Goal: Transaction & Acquisition: Purchase product/service

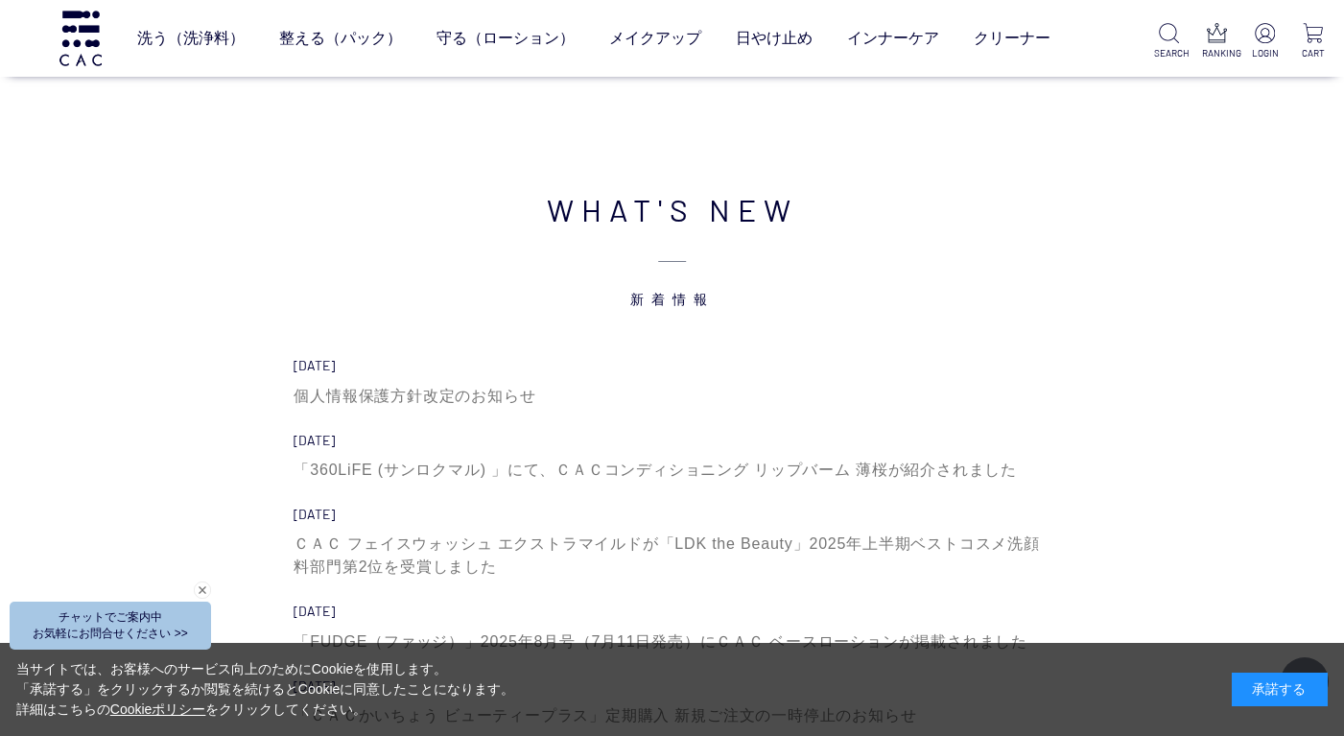
scroll to position [6233, 0]
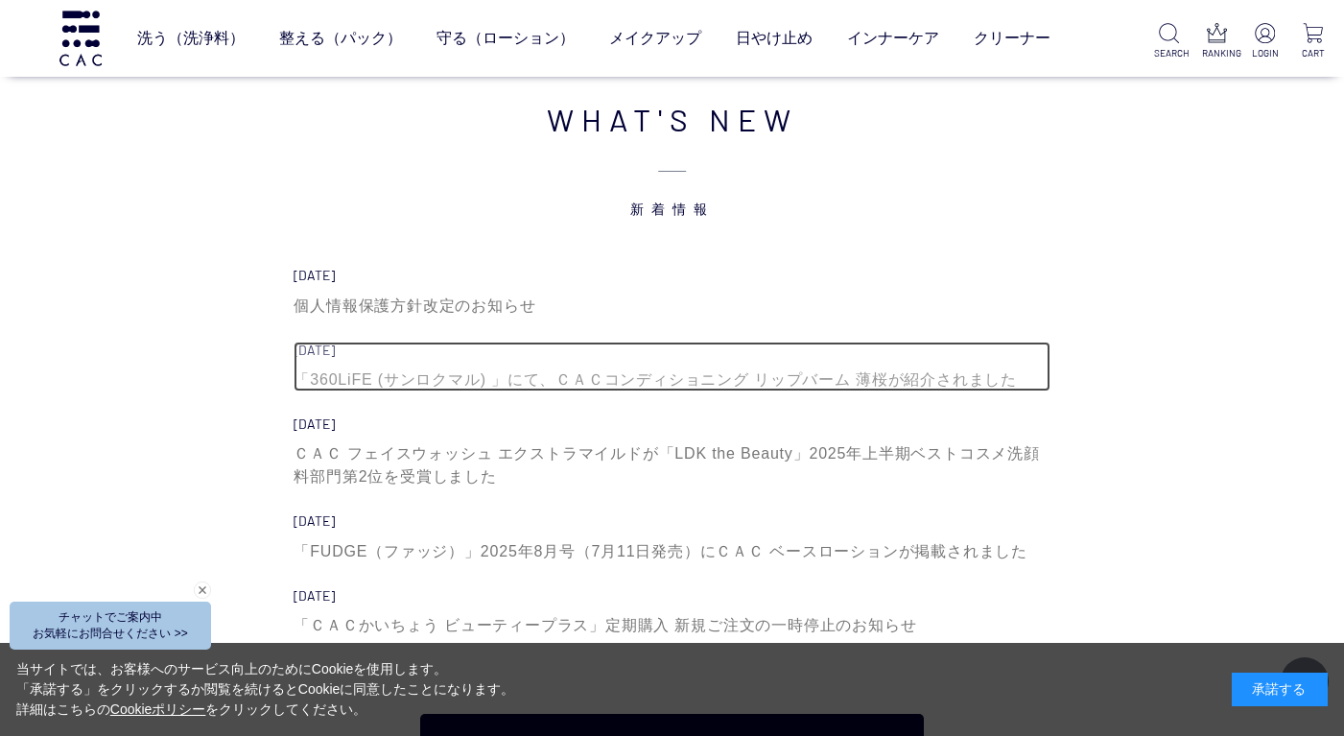
click at [620, 381] on div "「360LiFE (サンロクマル) 」にて、ＣＡＣコンディショニング リップバーム 薄桜が紹介されました" at bounding box center [671, 379] width 756 height 23
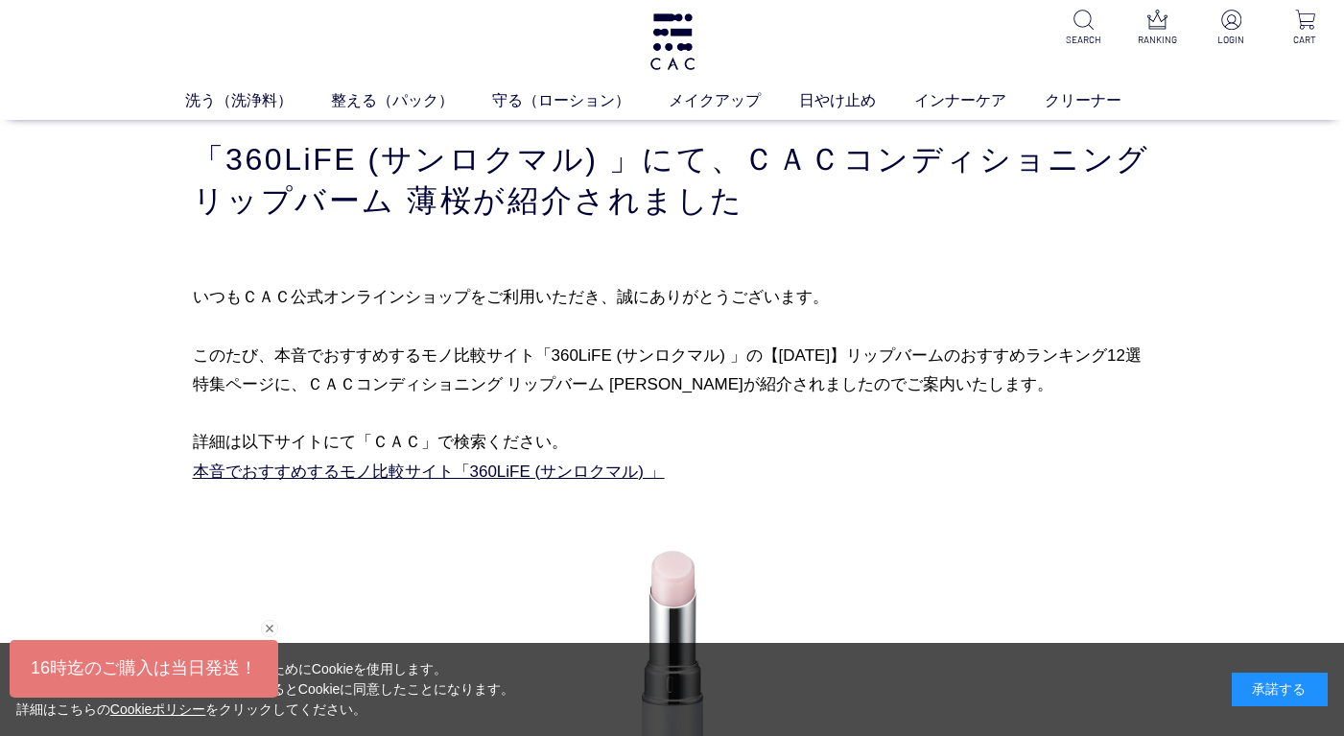
scroll to position [96, 0]
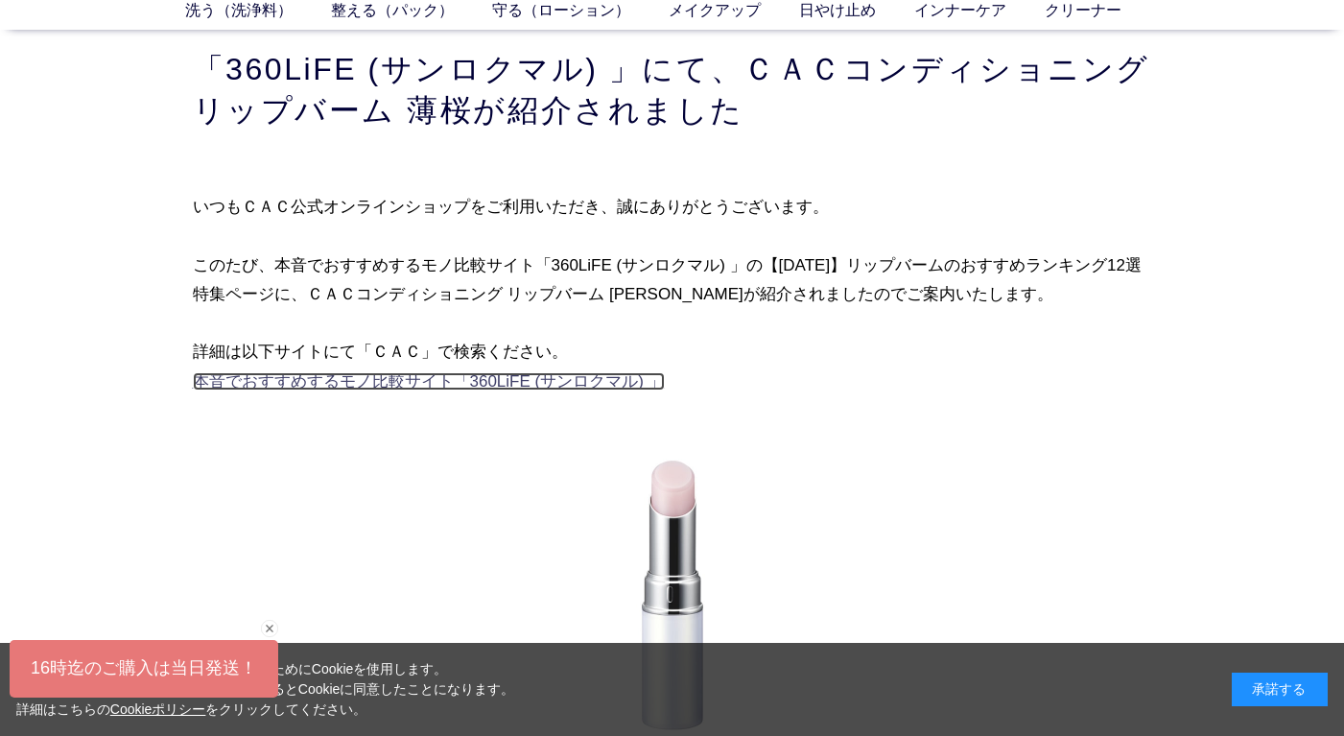
click at [505, 381] on link "本音でおすすめするモノ比較サイト「360LiFE (サンロクマル) 」" at bounding box center [429, 381] width 472 height 18
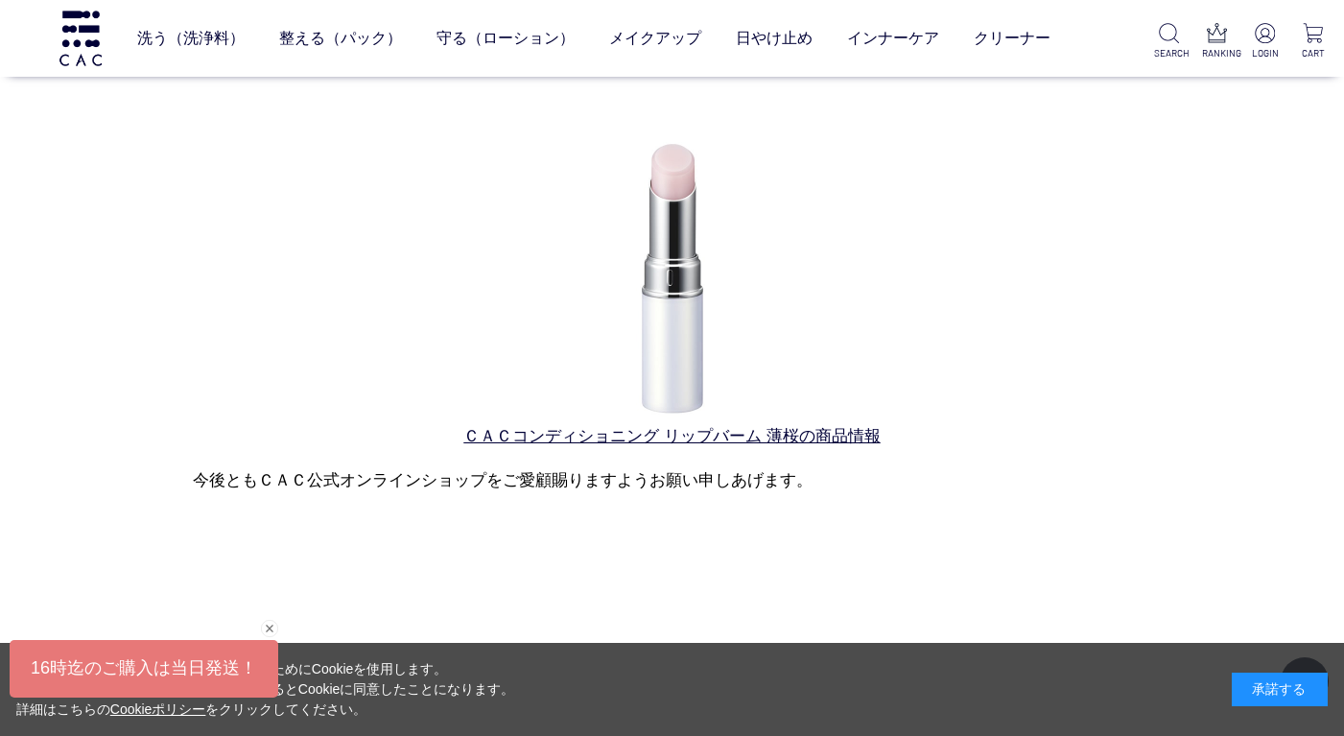
scroll to position [288, 0]
click at [817, 438] on link "ＣＡＣコンディショニング リップバーム 薄桜の商品情報" at bounding box center [671, 435] width 416 height 18
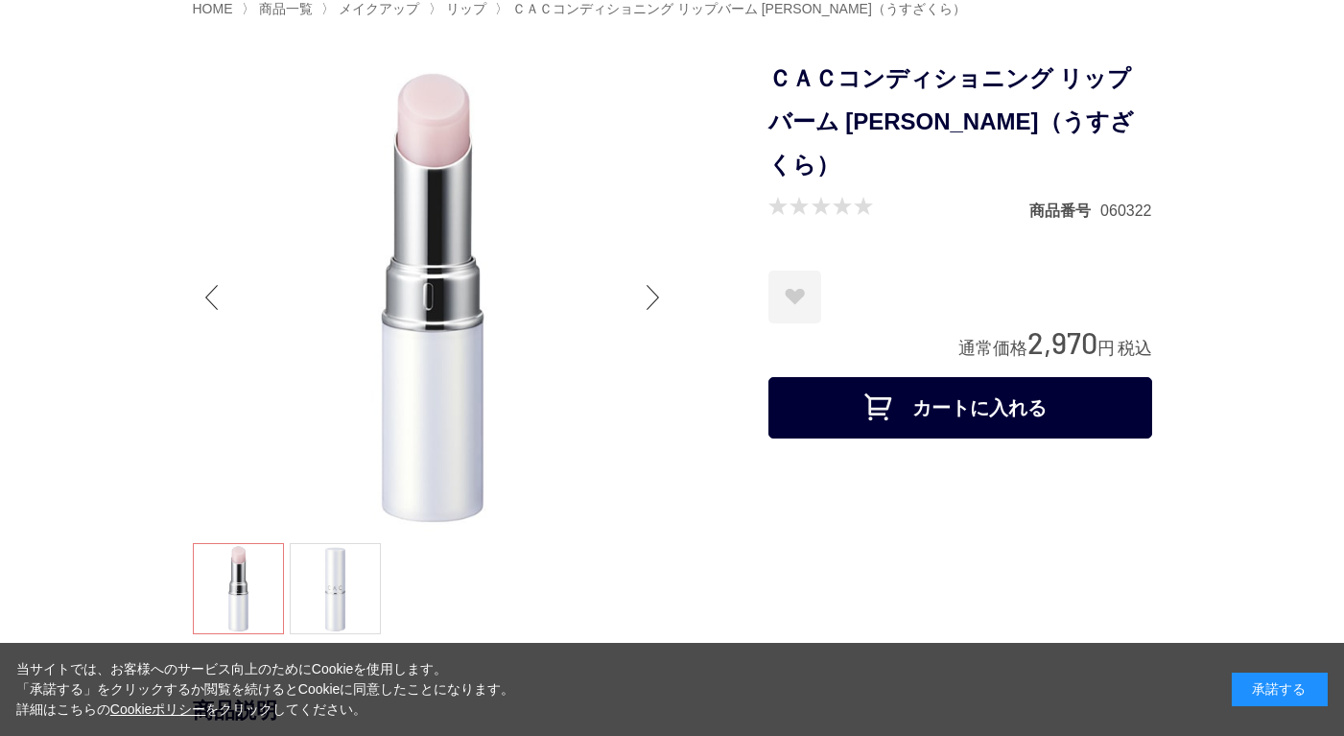
scroll to position [192, 0]
